Goal: Information Seeking & Learning: Learn about a topic

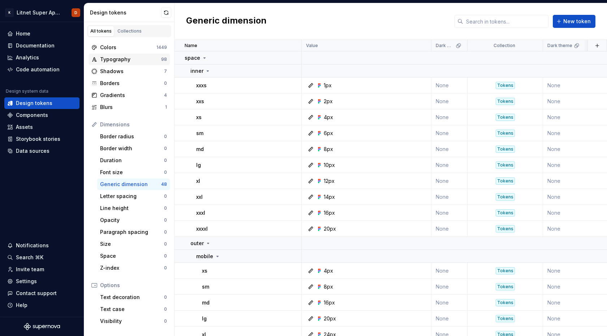
click at [118, 58] on div "Typography" at bounding box center [130, 59] width 61 height 7
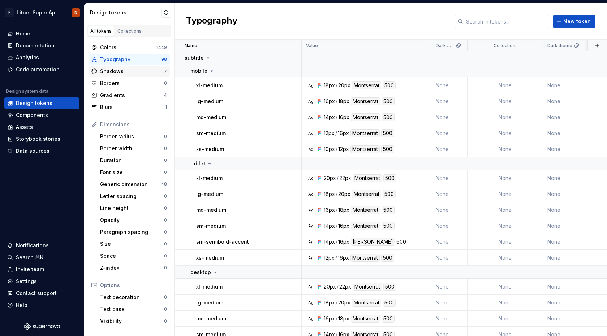
click at [115, 71] on div "Shadows" at bounding box center [132, 71] width 64 height 7
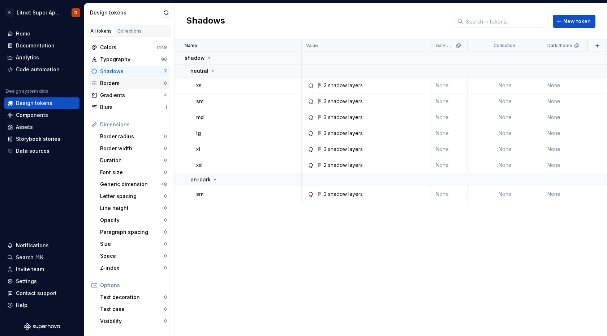
click at [114, 82] on div "Borders" at bounding box center [132, 83] width 64 height 7
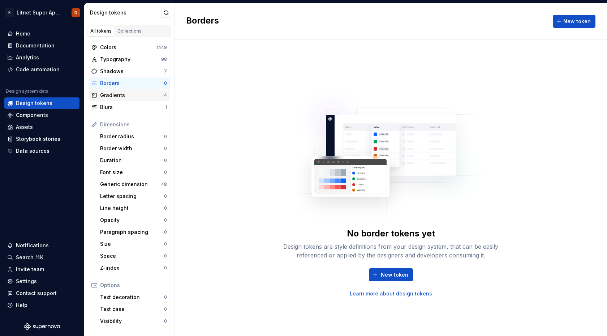
click at [114, 96] on div "Gradients" at bounding box center [132, 94] width 64 height 7
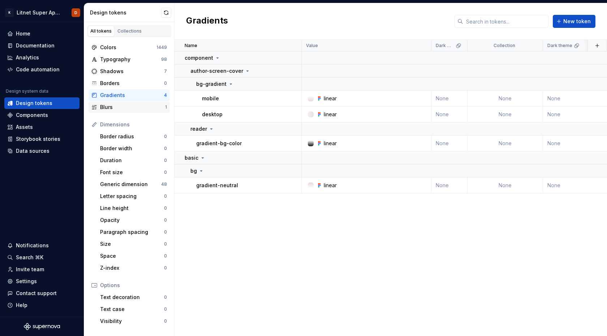
click at [112, 107] on div "Blurs" at bounding box center [132, 106] width 65 height 7
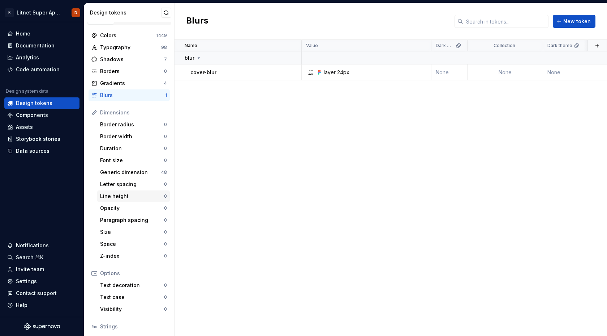
scroll to position [8, 0]
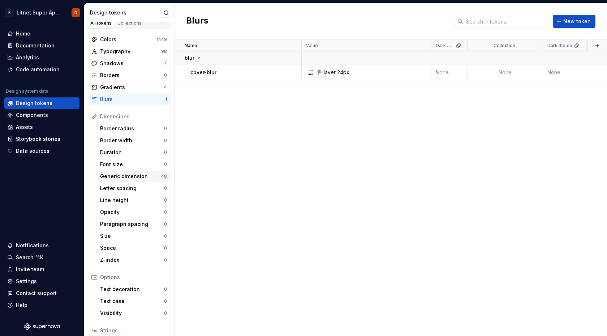
click at [127, 176] on div "Generic dimension" at bounding box center [130, 175] width 61 height 7
